Goal: Task Accomplishment & Management: Manage account settings

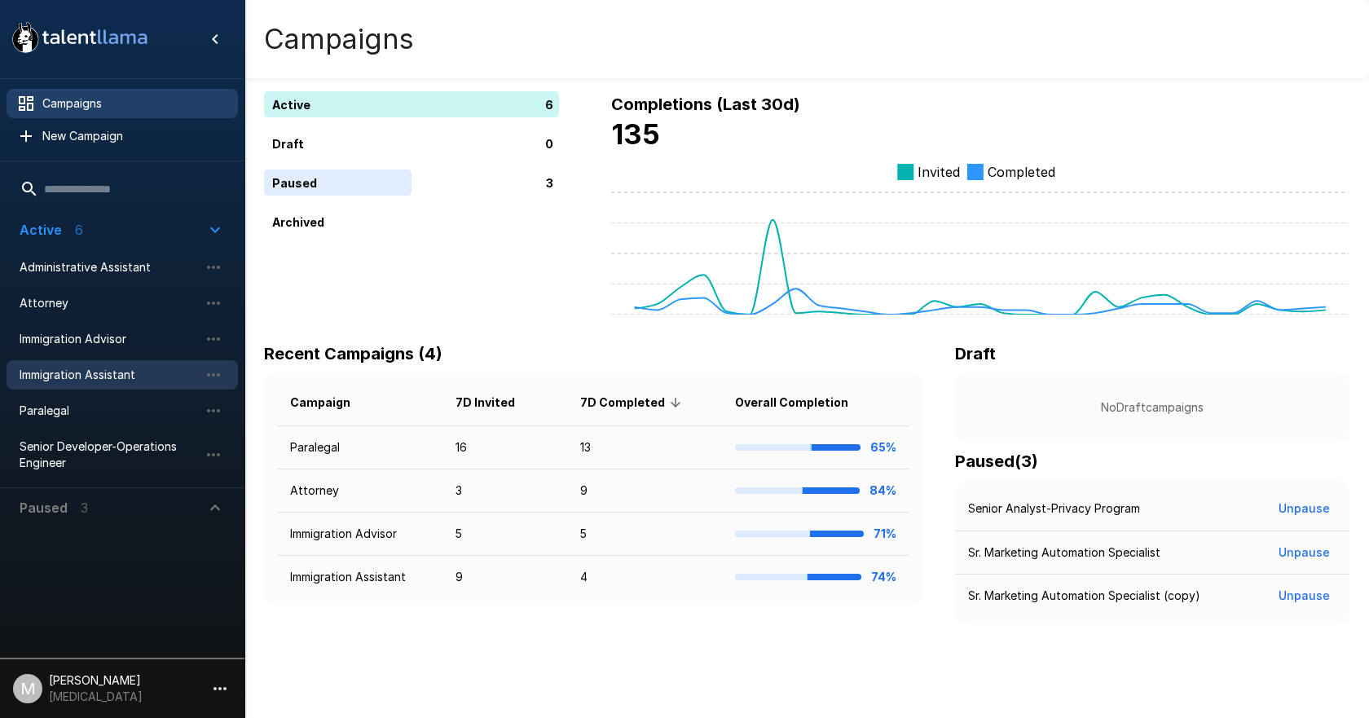
click at [128, 372] on span "Immigration Assistant" at bounding box center [109, 375] width 179 height 16
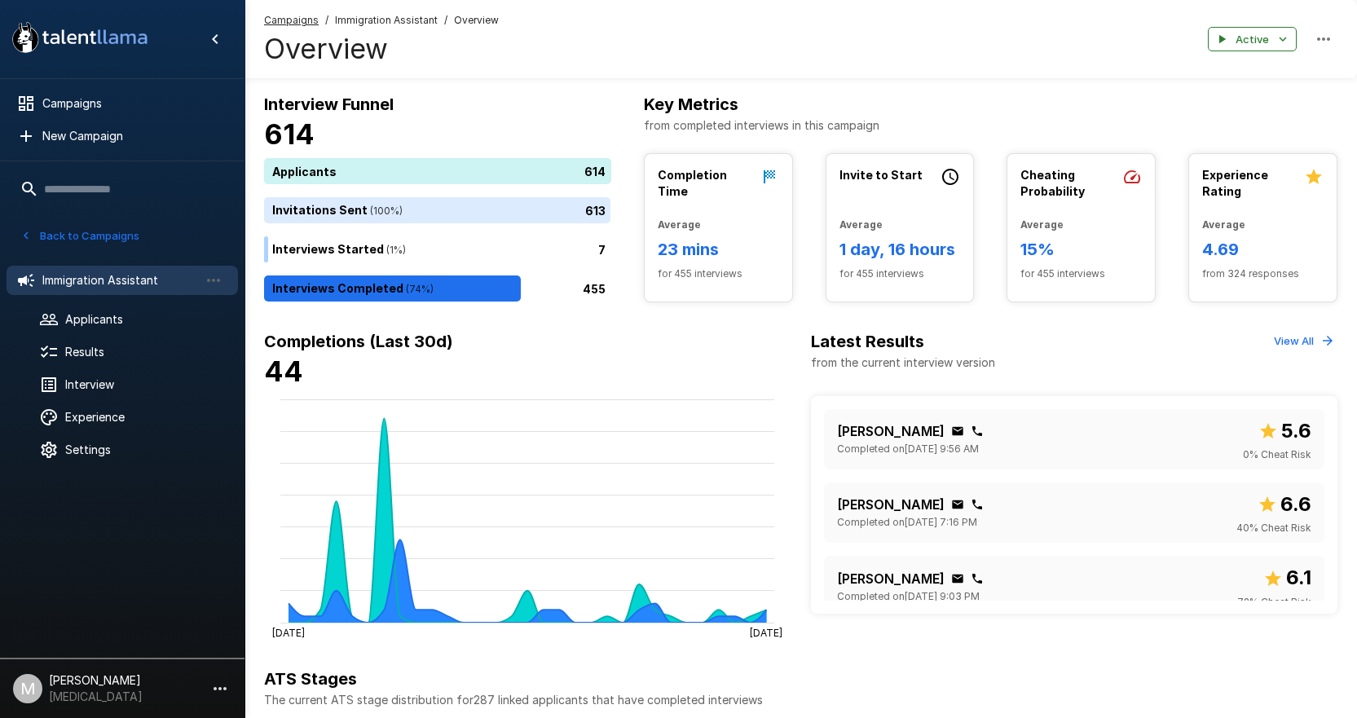
click at [277, 15] on u "Campaigns" at bounding box center [291, 20] width 55 height 12
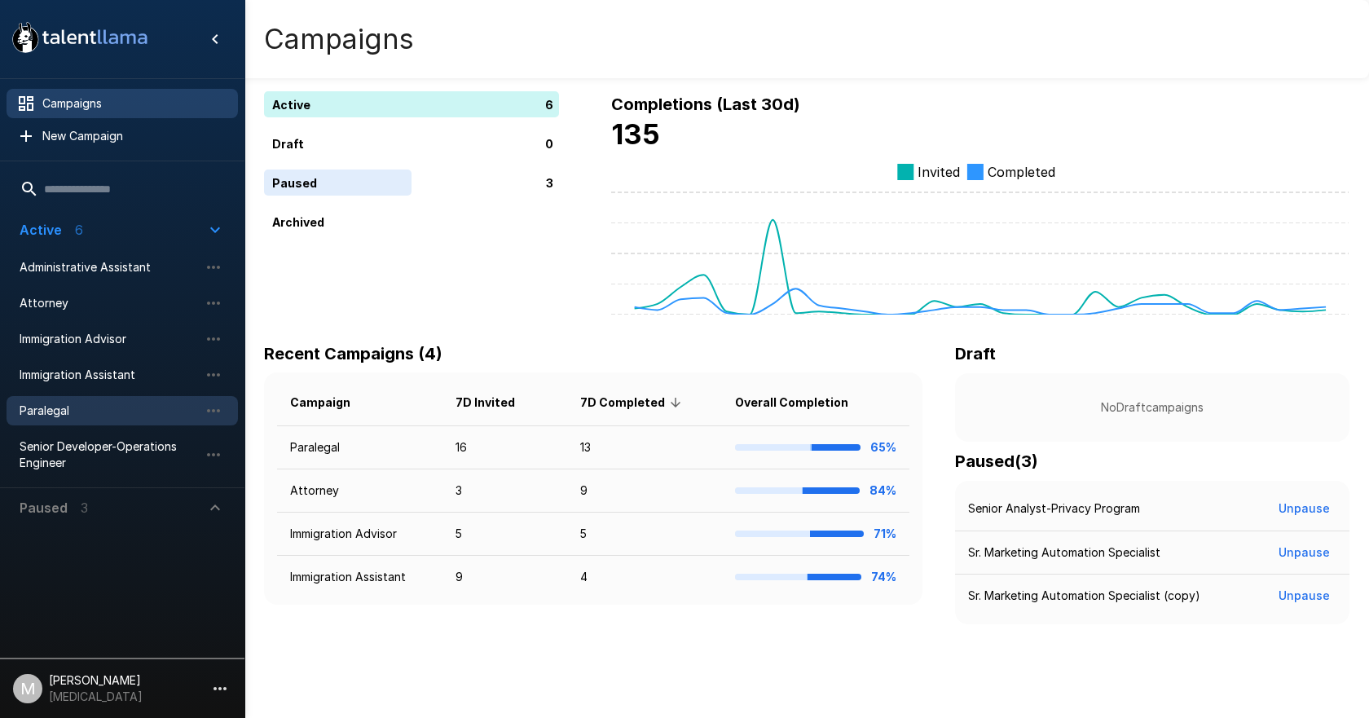
click at [112, 407] on span "Paralegal" at bounding box center [109, 411] width 179 height 16
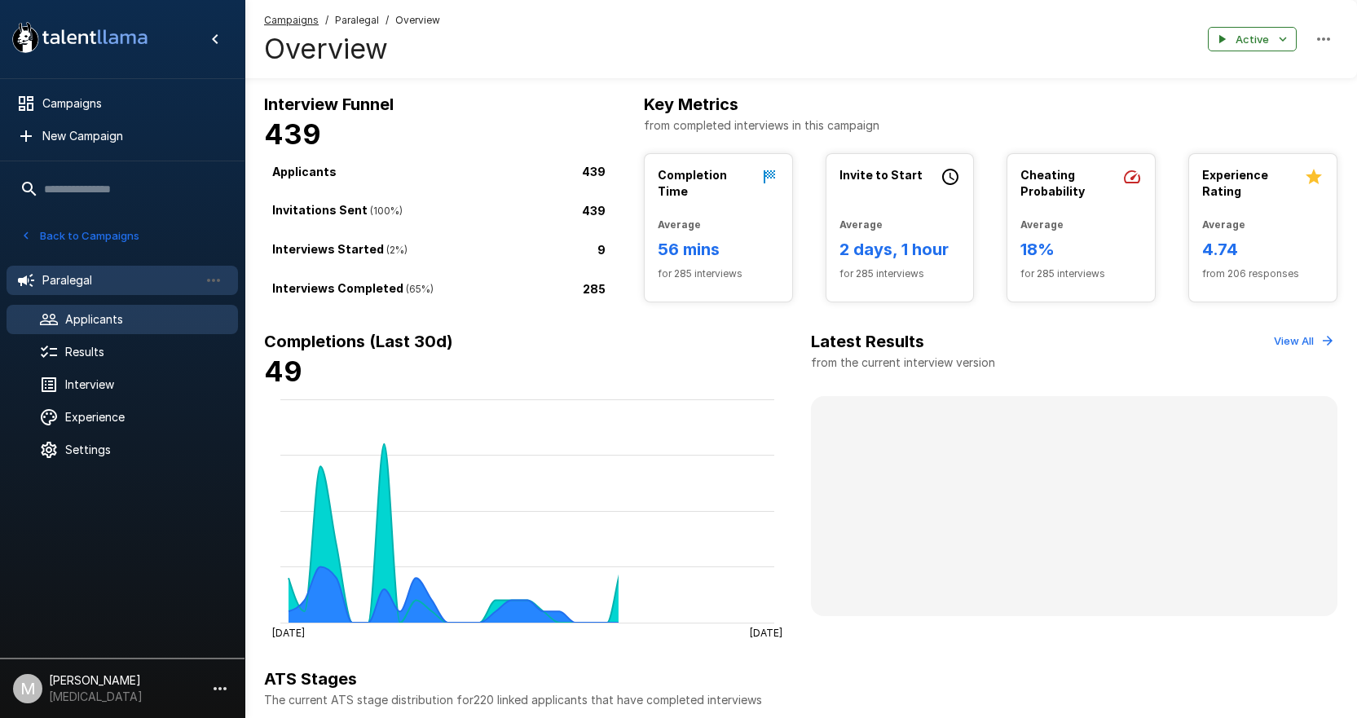
click at [128, 310] on div "Applicants" at bounding box center [122, 319] width 231 height 29
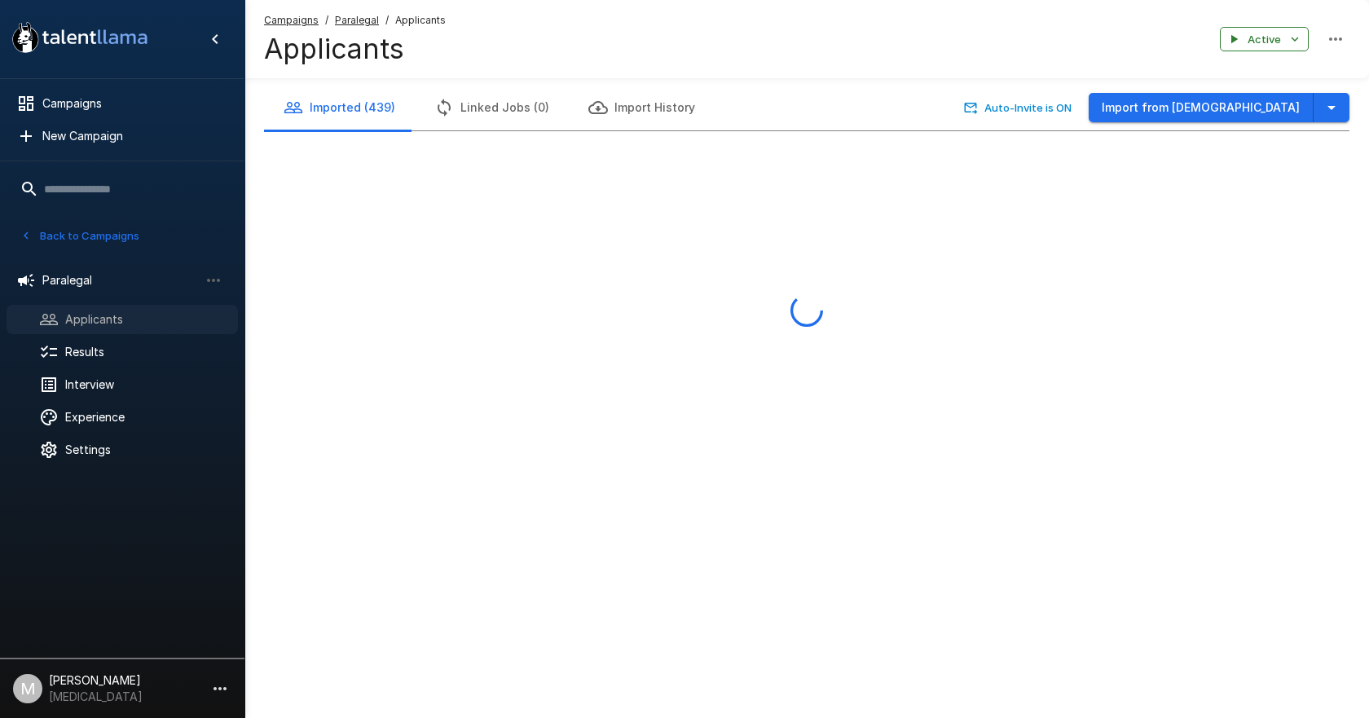
click at [126, 331] on div "Applicants" at bounding box center [122, 319] width 231 height 29
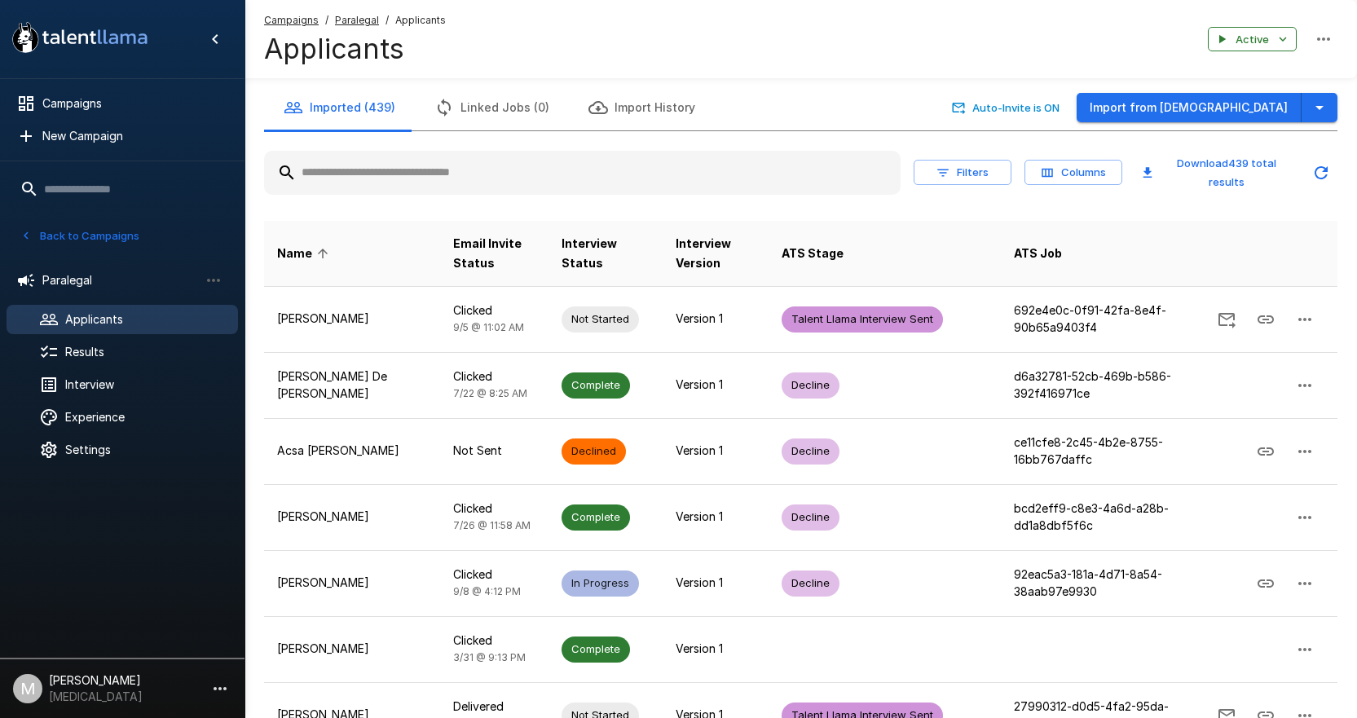
click at [529, 165] on input "text" at bounding box center [582, 172] width 637 height 29
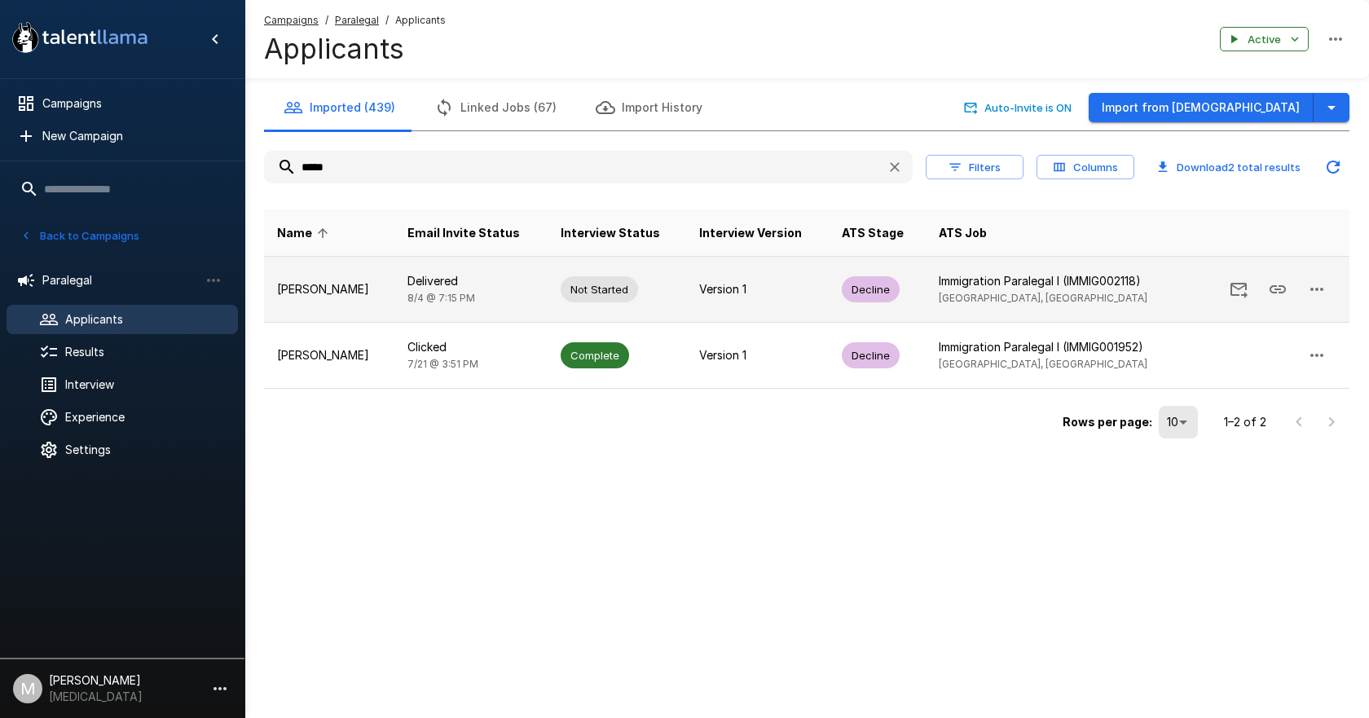
type input "*****"
